Goal: Task Accomplishment & Management: Manage account settings

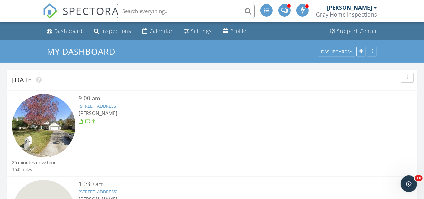
click at [93, 121] on div at bounding box center [93, 121] width 3 height 4
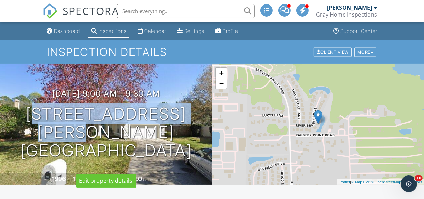
drag, startPoint x: 13, startPoint y: 97, endPoint x: 193, endPoint y: 106, distance: 180.2
click at [195, 106] on h1 "1633 River Breeze Dr No Orange Park, FL 32003" at bounding box center [106, 132] width 190 height 55
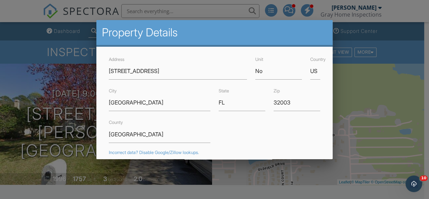
click at [73, 161] on div at bounding box center [214, 89] width 429 height 248
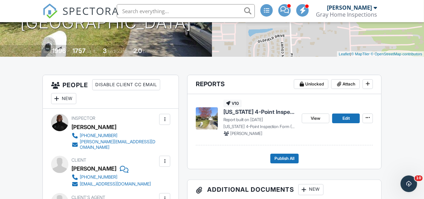
scroll to position [188, 0]
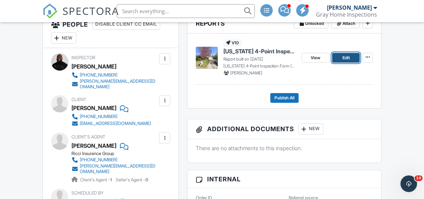
click at [343, 59] on span "Edit" at bounding box center [346, 57] width 7 height 7
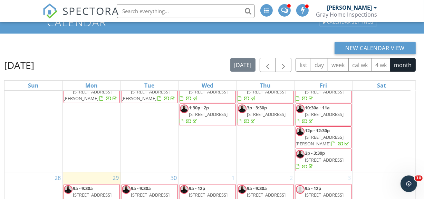
scroll to position [92, 0]
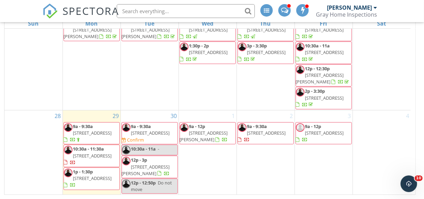
click at [86, 155] on span "[STREET_ADDRESS]" at bounding box center [92, 155] width 39 height 6
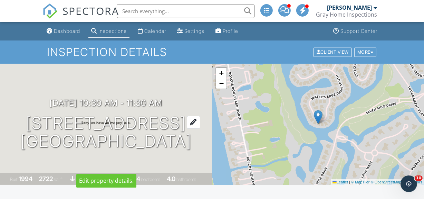
drag, startPoint x: 14, startPoint y: 100, endPoint x: 195, endPoint y: 105, distance: 181.1
click at [192, 114] on h1 "313 Water's Edge Dr S Palm Valley, FL 32082" at bounding box center [105, 132] width 171 height 37
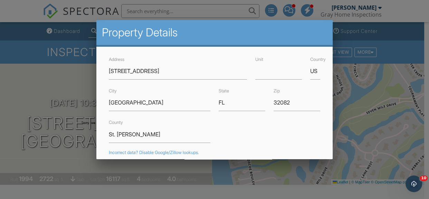
click at [361, 141] on div at bounding box center [214, 89] width 429 height 248
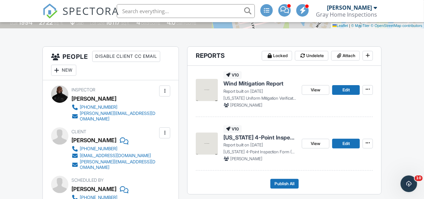
scroll to position [157, 0]
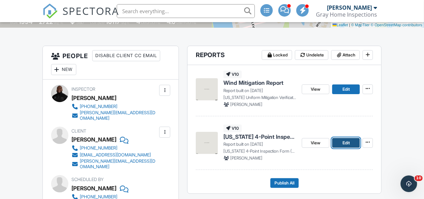
click at [350, 142] on span "Edit" at bounding box center [346, 142] width 7 height 7
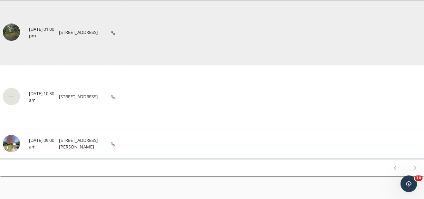
scroll to position [90, 0]
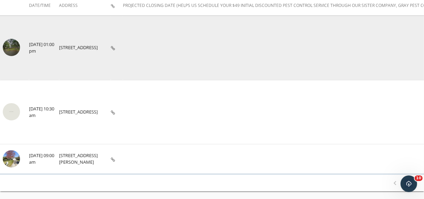
click at [14, 49] on img at bounding box center [11, 47] width 17 height 17
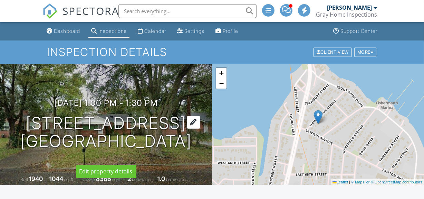
drag, startPoint x: 14, startPoint y: 108, endPoint x: 190, endPoint y: 115, distance: 176.0
click at [190, 115] on h1 "[STREET_ADDRESS] [GEOGRAPHIC_DATA]" at bounding box center [105, 132] width 171 height 37
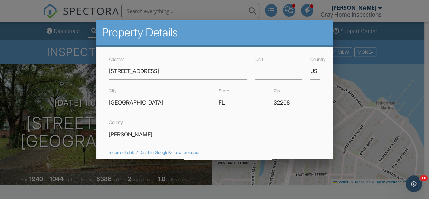
click at [348, 107] on div at bounding box center [214, 89] width 429 height 248
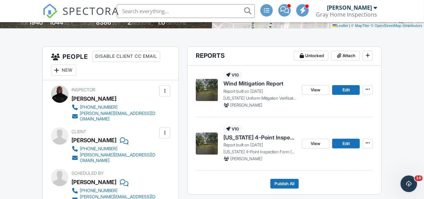
scroll to position [157, 0]
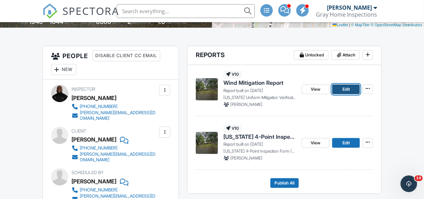
click at [343, 88] on span "Edit" at bounding box center [346, 89] width 7 height 7
